Goal: Download file/media

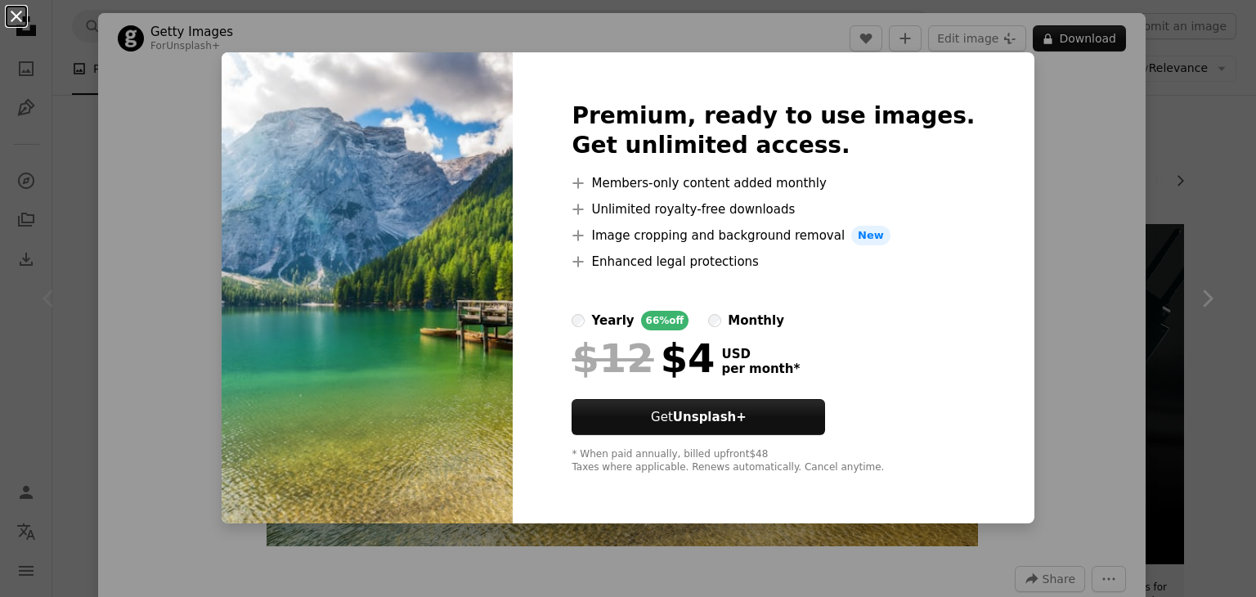
click at [13, 22] on button "An X shape" at bounding box center [17, 17] width 20 height 20
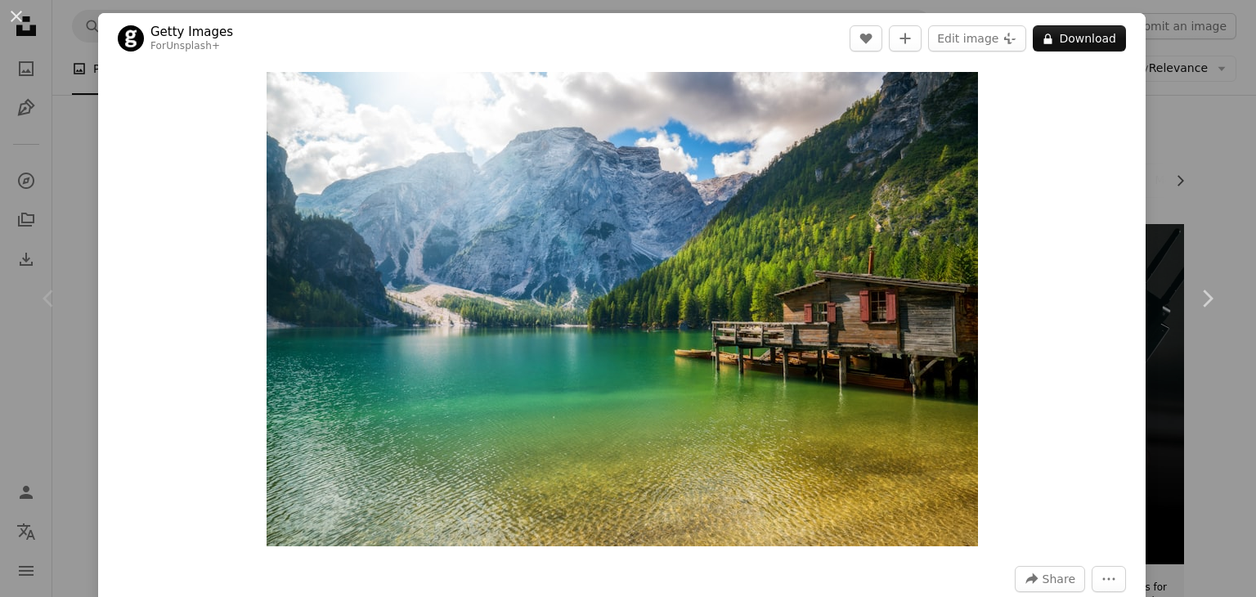
click at [13, 22] on button "An X shape" at bounding box center [17, 17] width 20 height 20
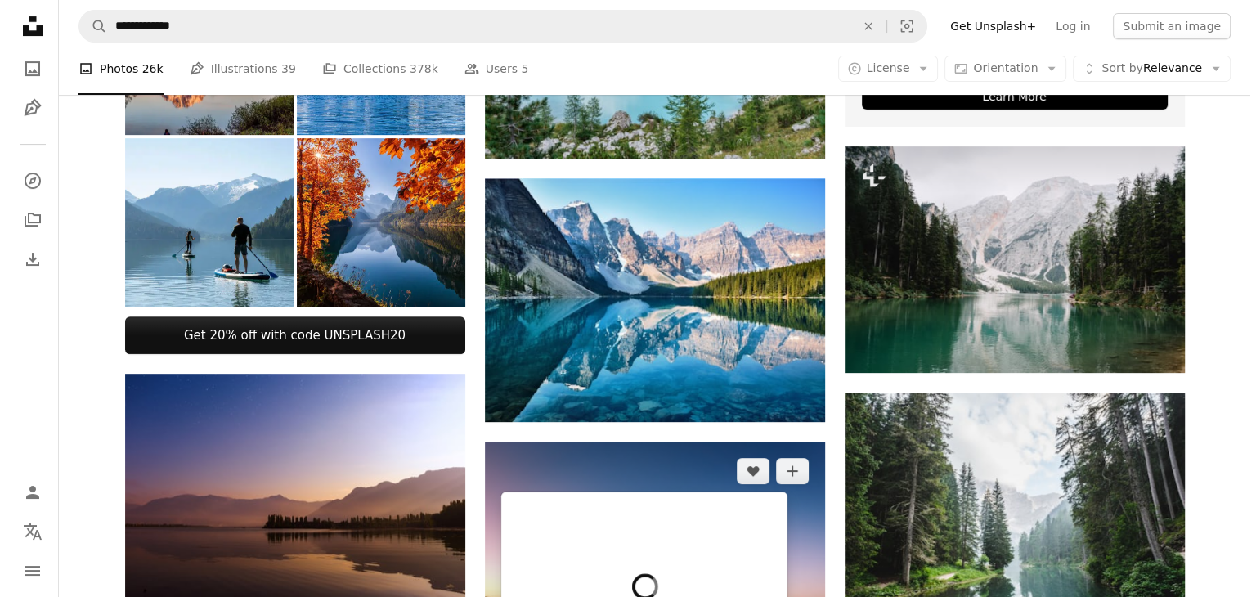
scroll to position [536, 0]
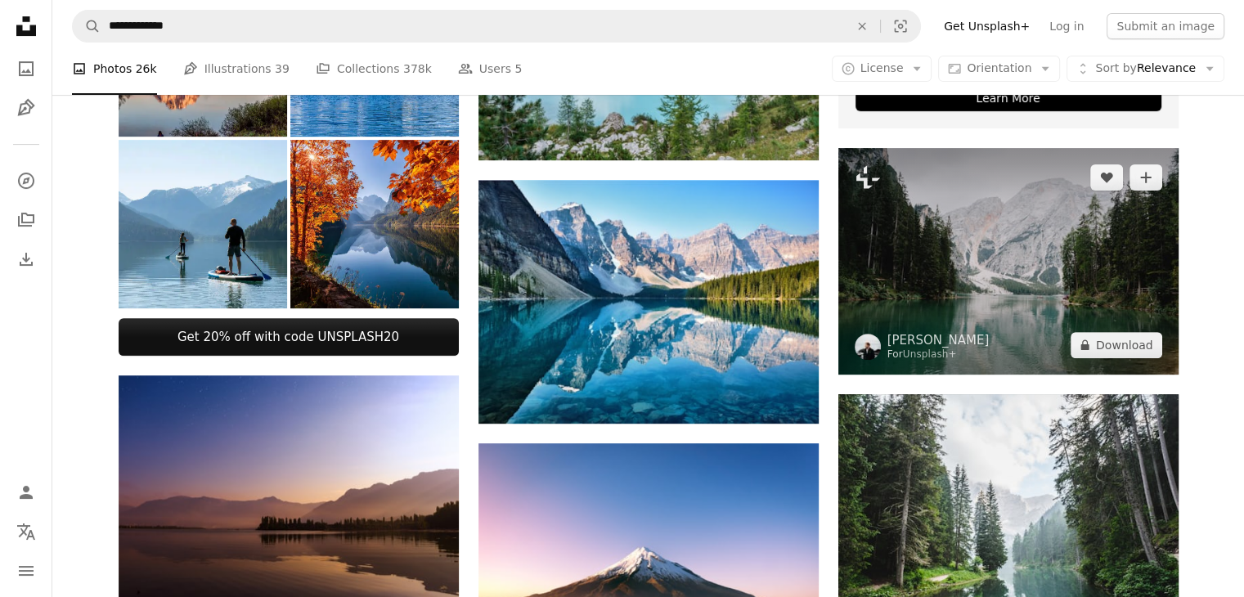
click at [922, 318] on img at bounding box center [1008, 261] width 340 height 227
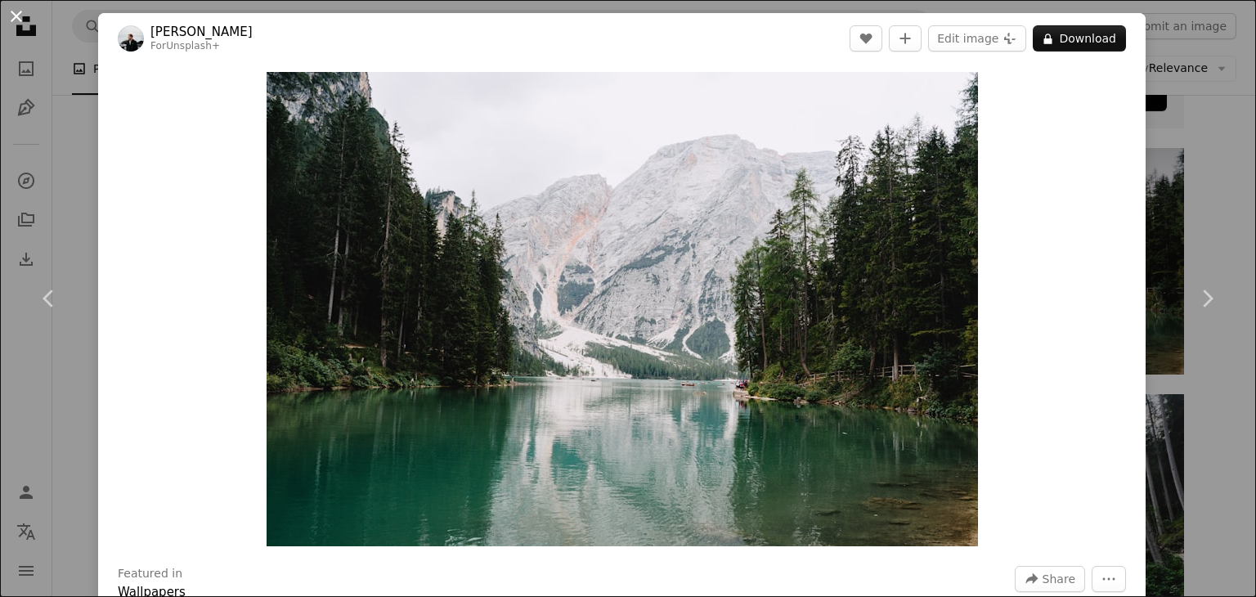
click at [16, 20] on button "An X shape" at bounding box center [17, 17] width 20 height 20
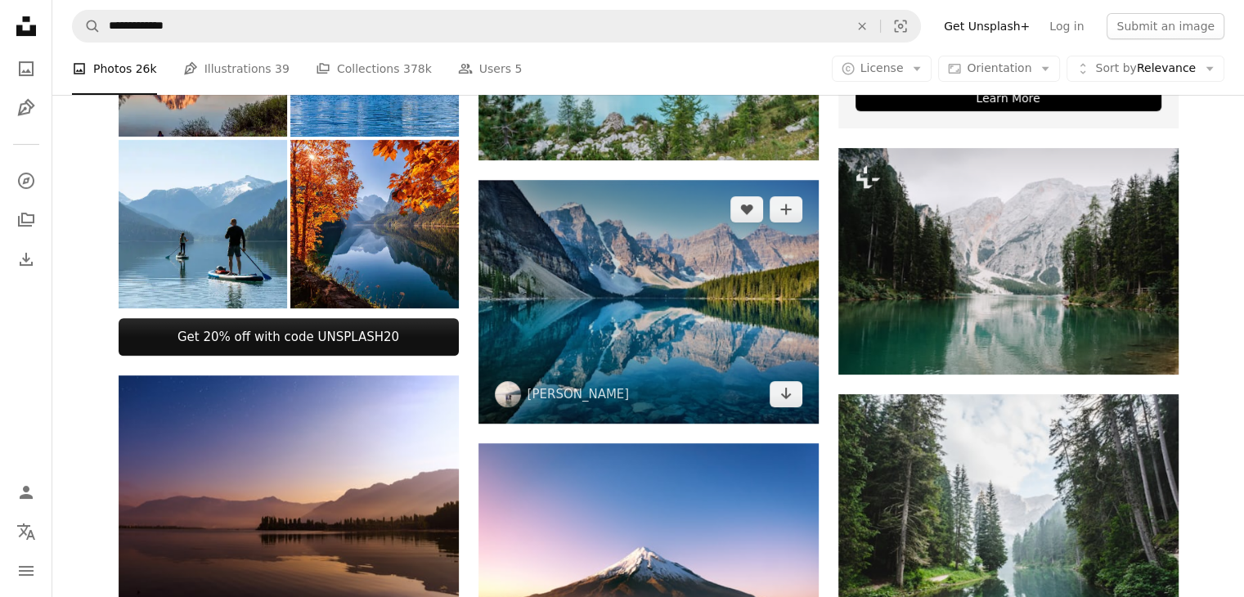
click at [673, 339] on img at bounding box center [648, 302] width 340 height 244
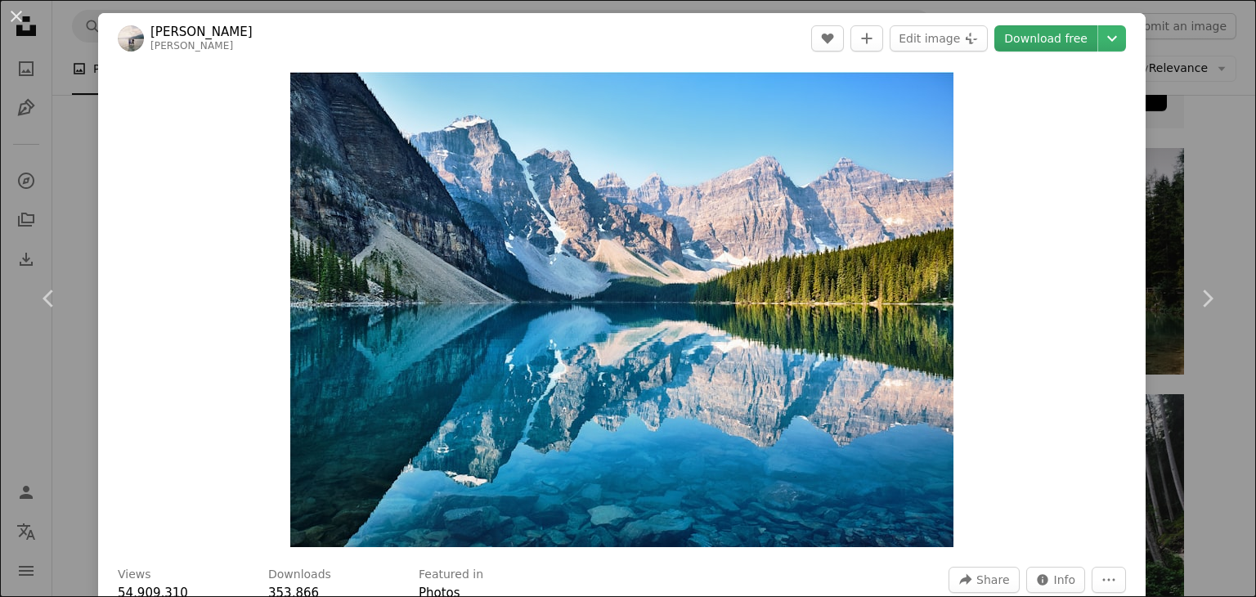
click at [1057, 37] on link "Download free" at bounding box center [1045, 38] width 103 height 26
